Goal: Navigation & Orientation: Find specific page/section

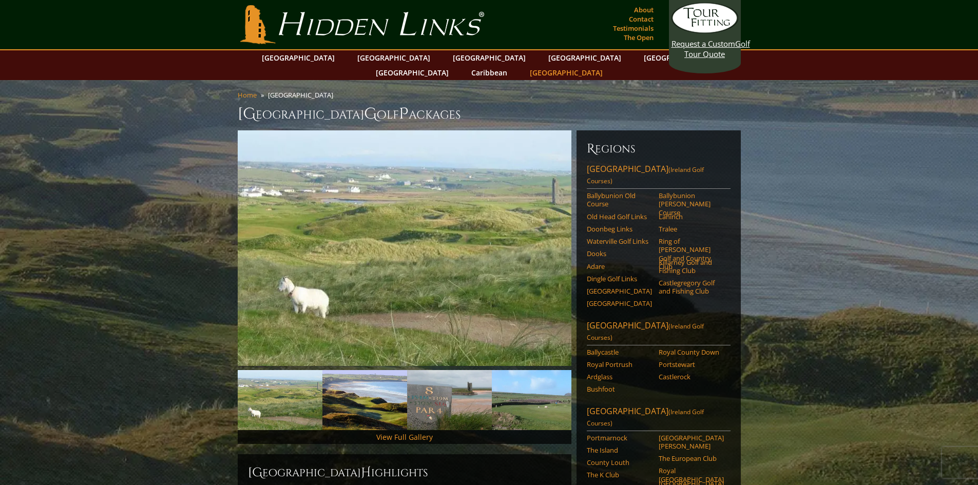
click at [608, 65] on link "[GEOGRAPHIC_DATA]" at bounding box center [566, 72] width 83 height 15
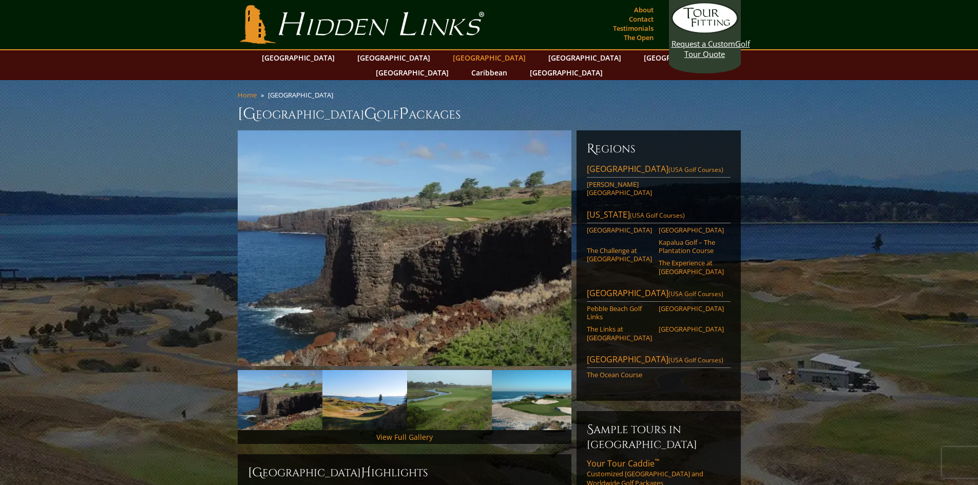
click at [448, 60] on link "[GEOGRAPHIC_DATA]" at bounding box center [489, 57] width 83 height 15
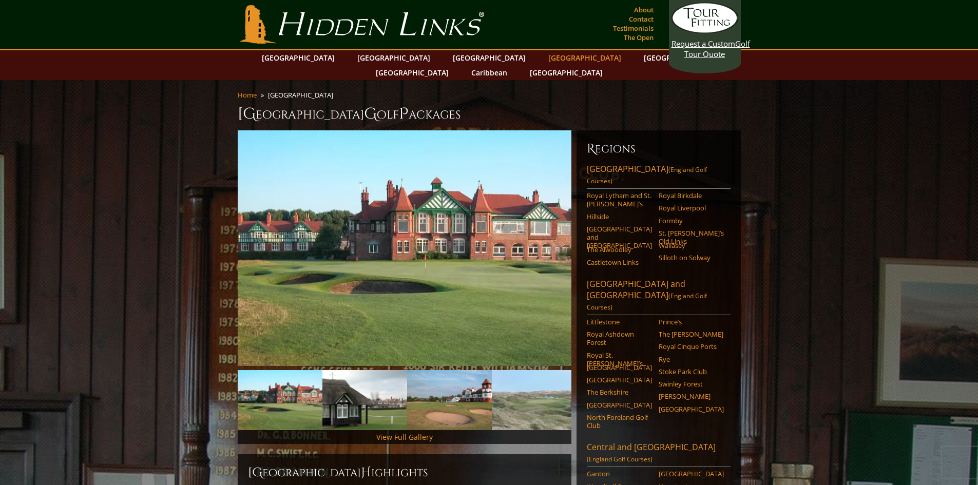
click at [543, 58] on link "[GEOGRAPHIC_DATA]" at bounding box center [584, 57] width 83 height 15
